Goal: Navigation & Orientation: Find specific page/section

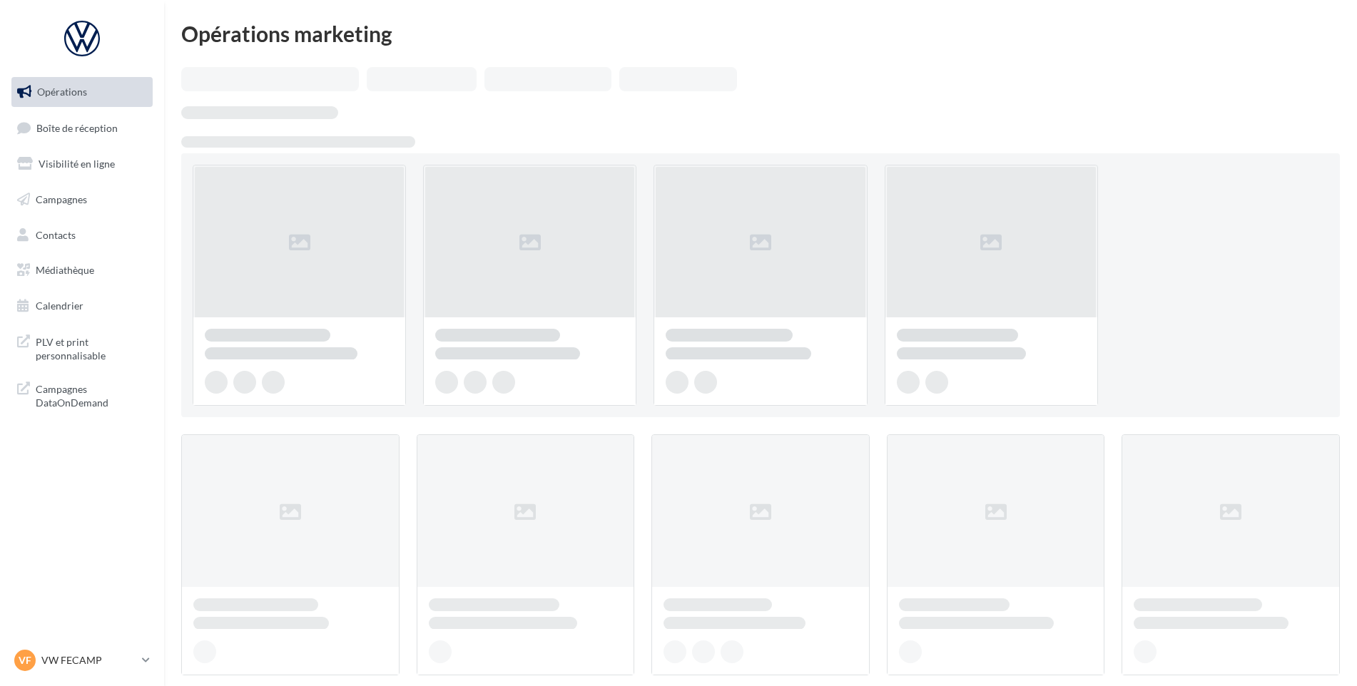
click at [81, 133] on span "Boîte de réception" at bounding box center [76, 127] width 81 height 12
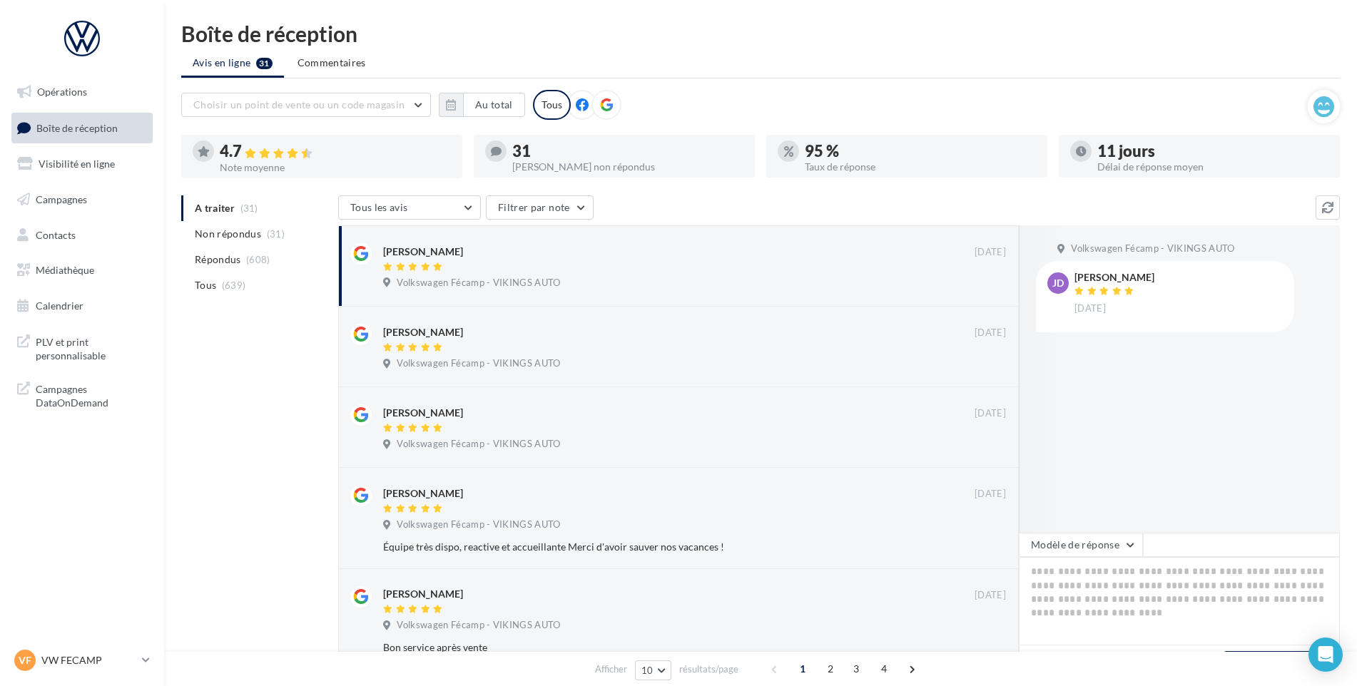
click at [90, 664] on p "VW FECAMP" at bounding box center [88, 660] width 95 height 14
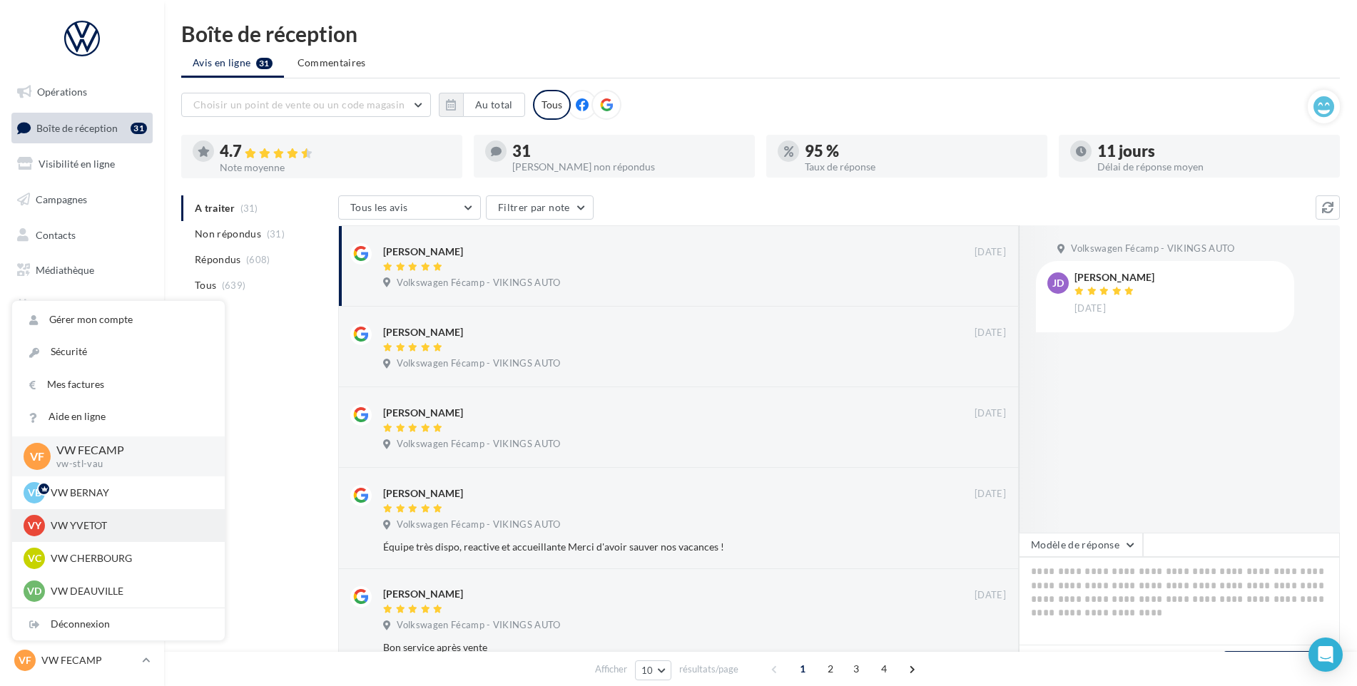
click at [130, 520] on p "VW YVETOT" at bounding box center [129, 526] width 157 height 14
